Goal: Information Seeking & Learning: Learn about a topic

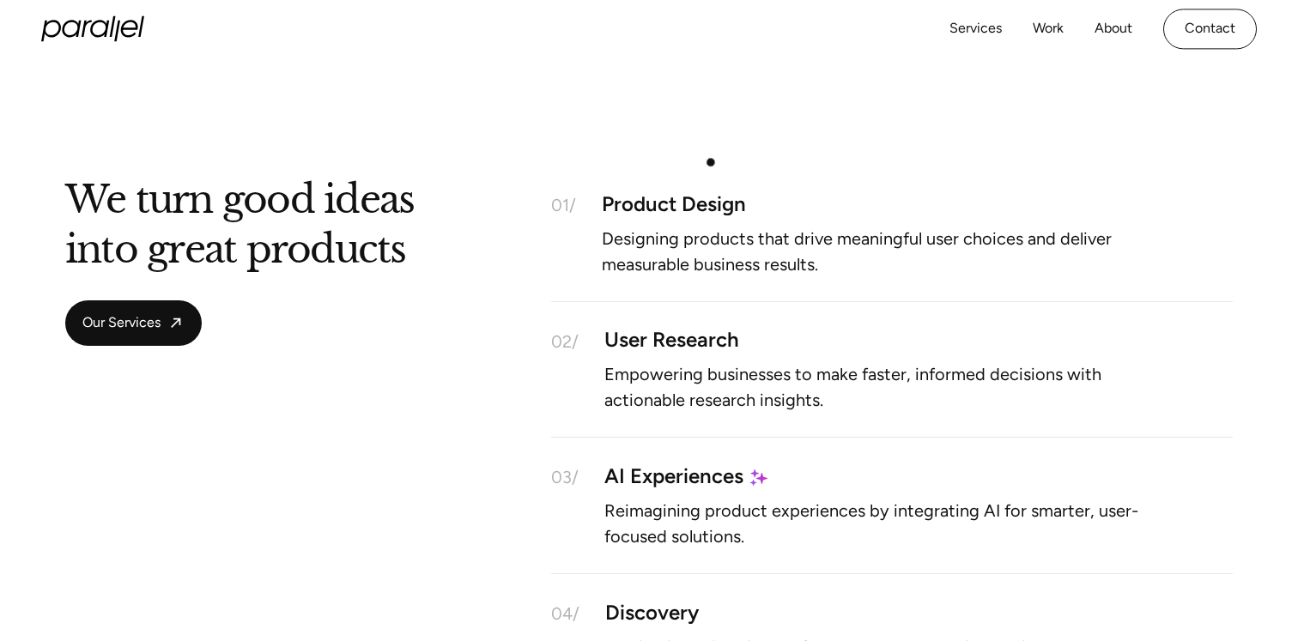
scroll to position [736, 0]
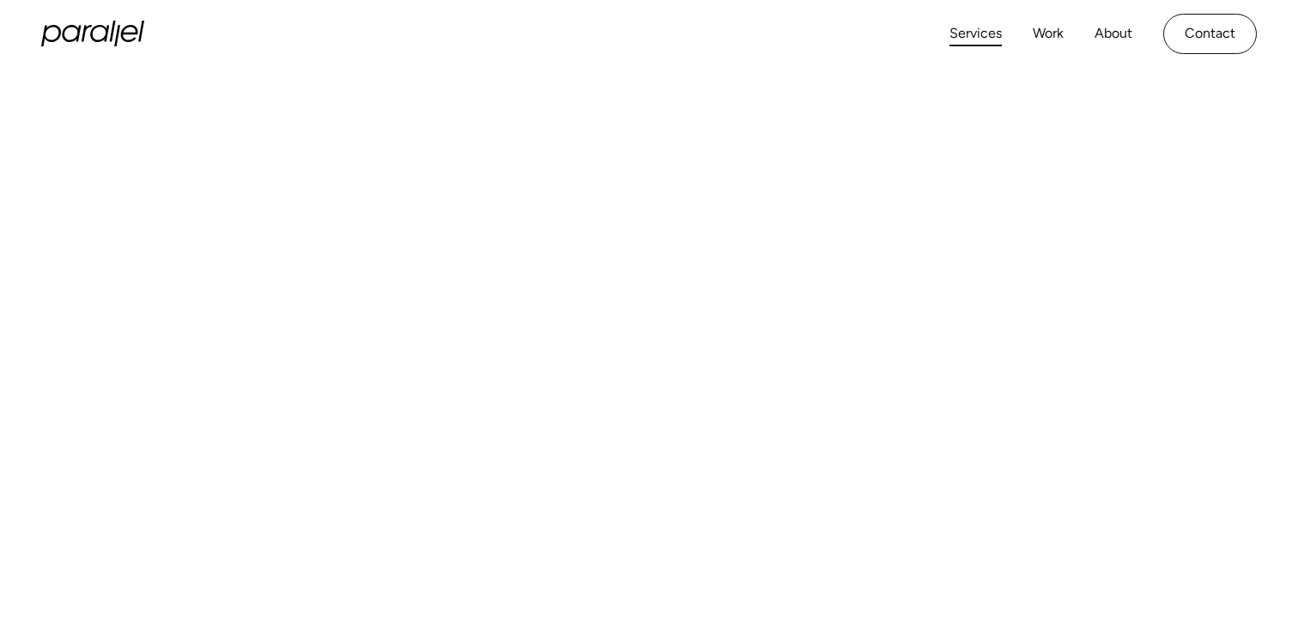
click at [966, 35] on link "Services" at bounding box center [976, 33] width 52 height 25
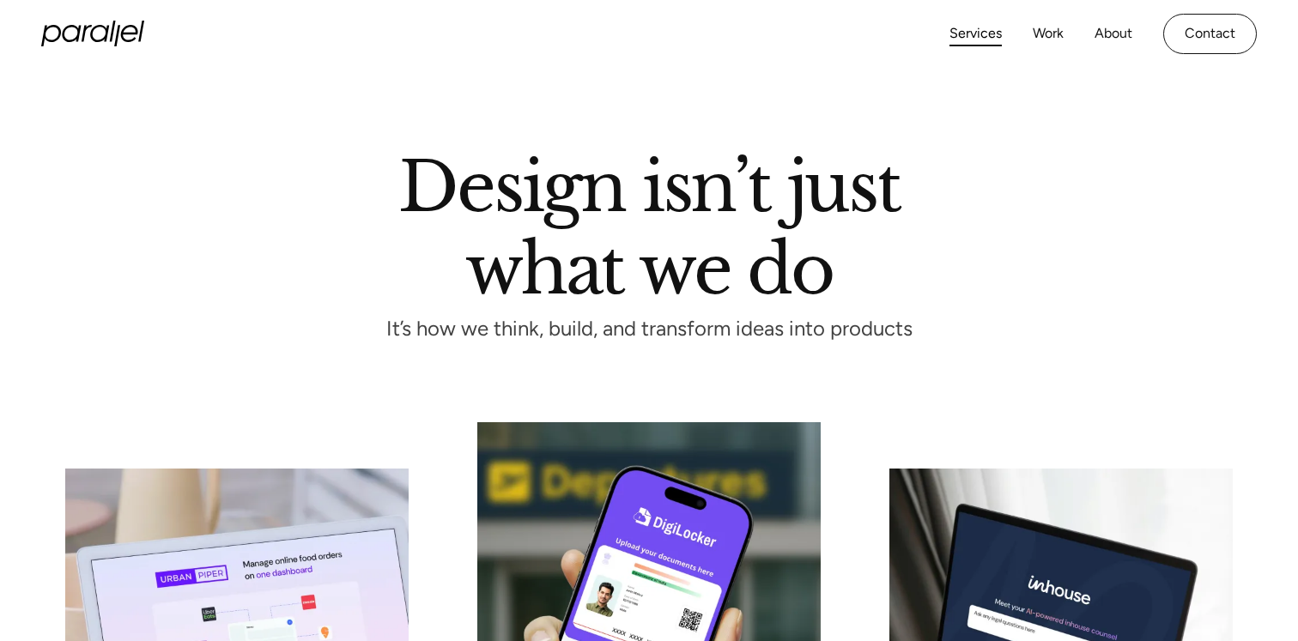
click at [965, 36] on link "Services" at bounding box center [976, 33] width 52 height 25
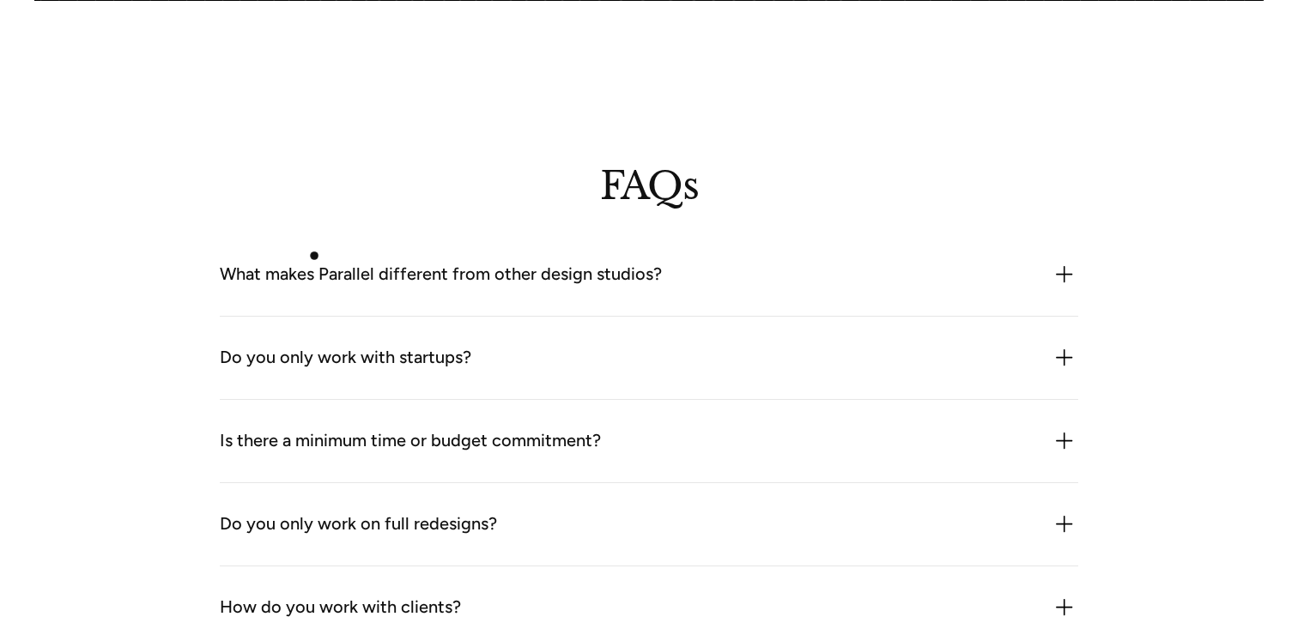
scroll to position [4676, 0]
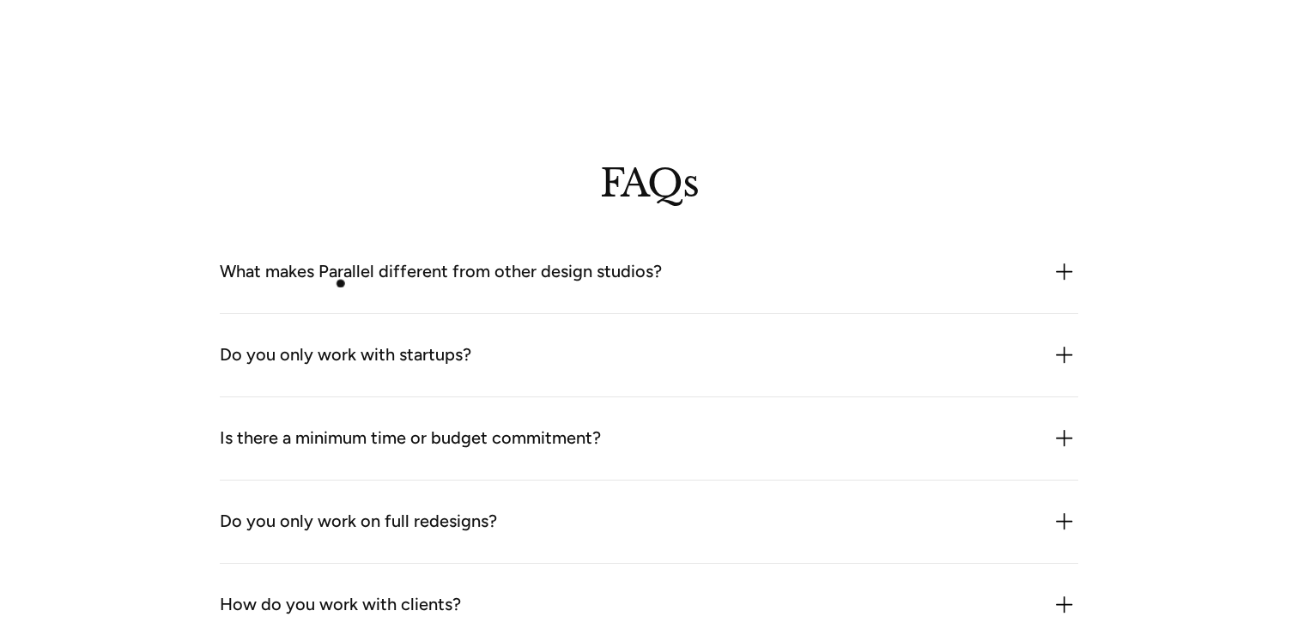
click at [342, 285] on div "What makes Parallel different from other design studios?" at bounding box center [441, 271] width 442 height 27
